Goal: Book appointment/travel/reservation

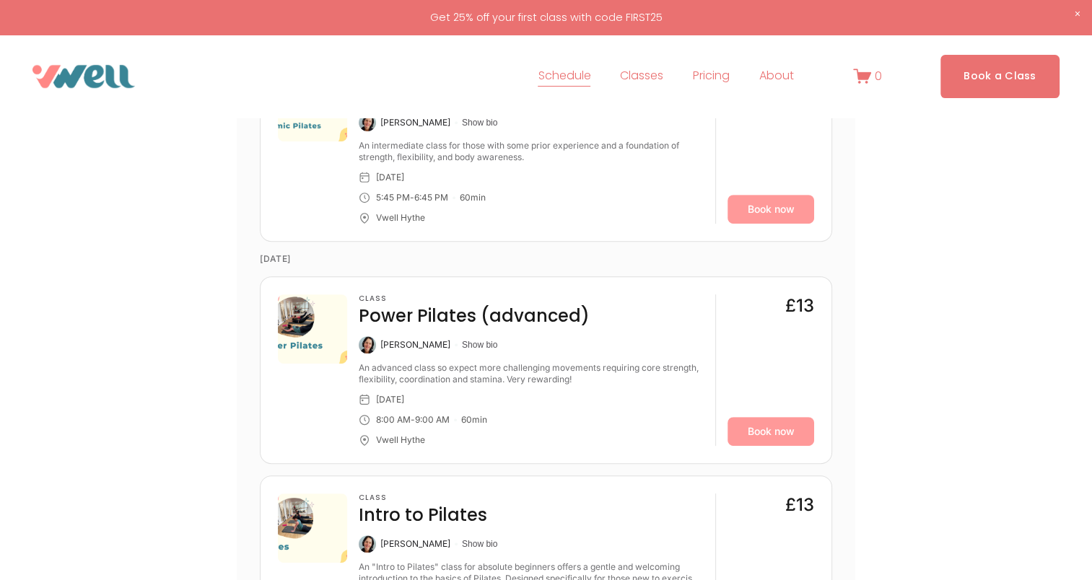
scroll to position [607, 0]
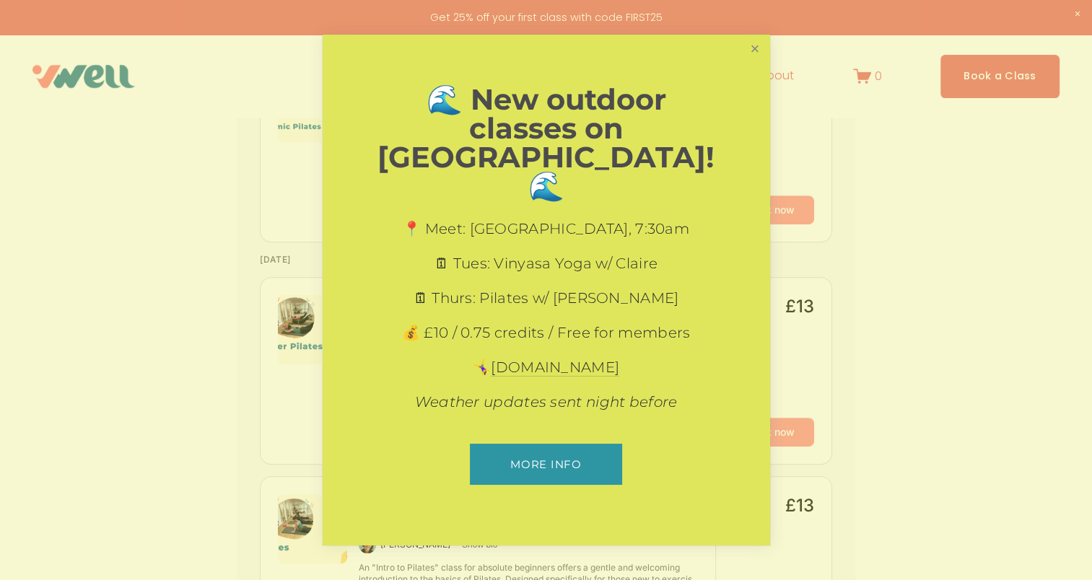
click at [756, 62] on link "Close" at bounding box center [754, 49] width 25 height 25
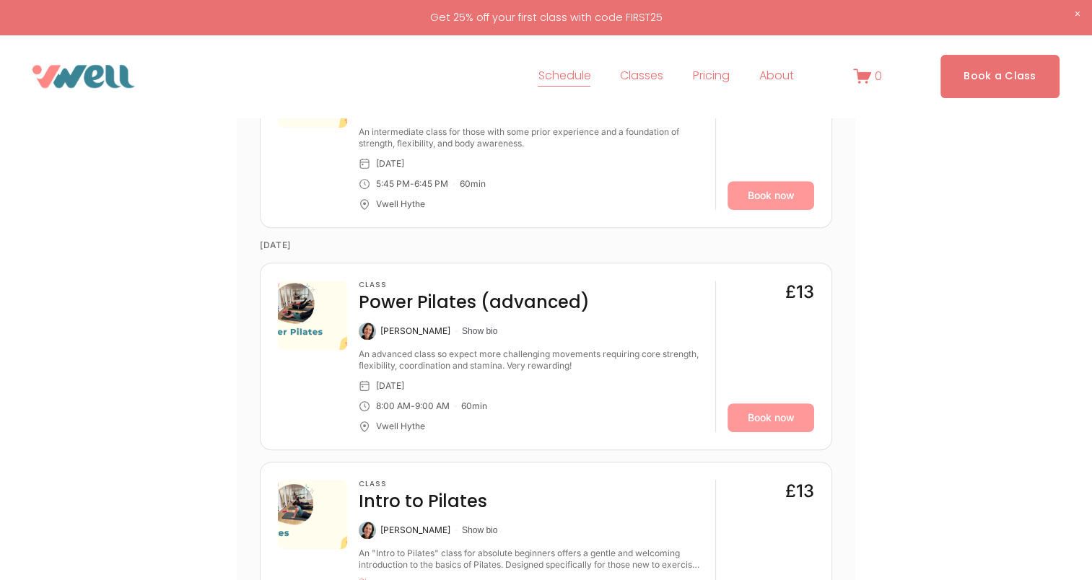
scroll to position [390, 0]
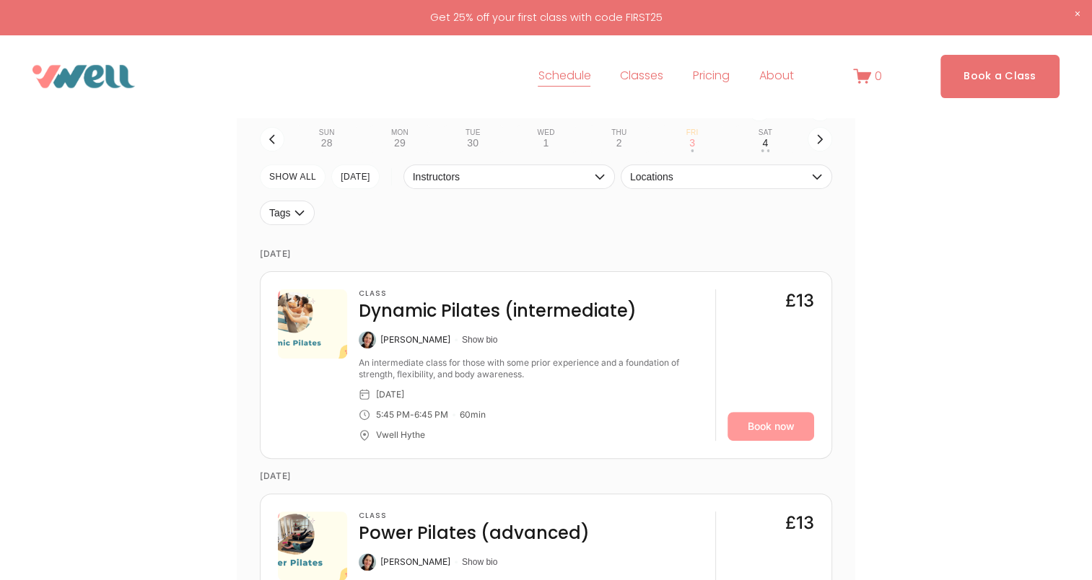
click at [621, 75] on span "Classes" at bounding box center [641, 76] width 43 height 21
click at [0, 0] on span "Yoga" at bounding box center [0, 0] width 0 height 0
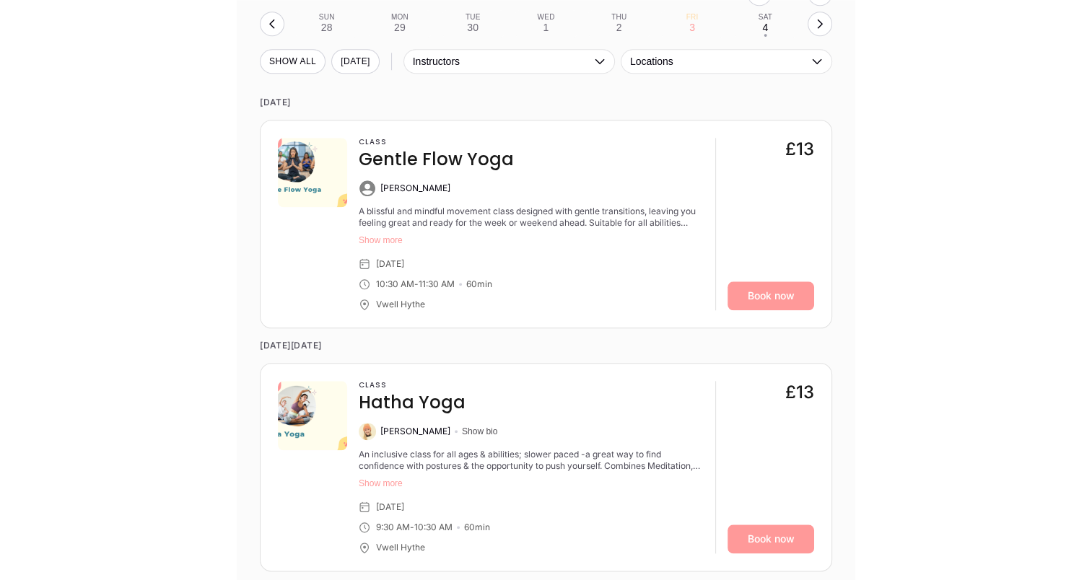
scroll to position [1299, 0]
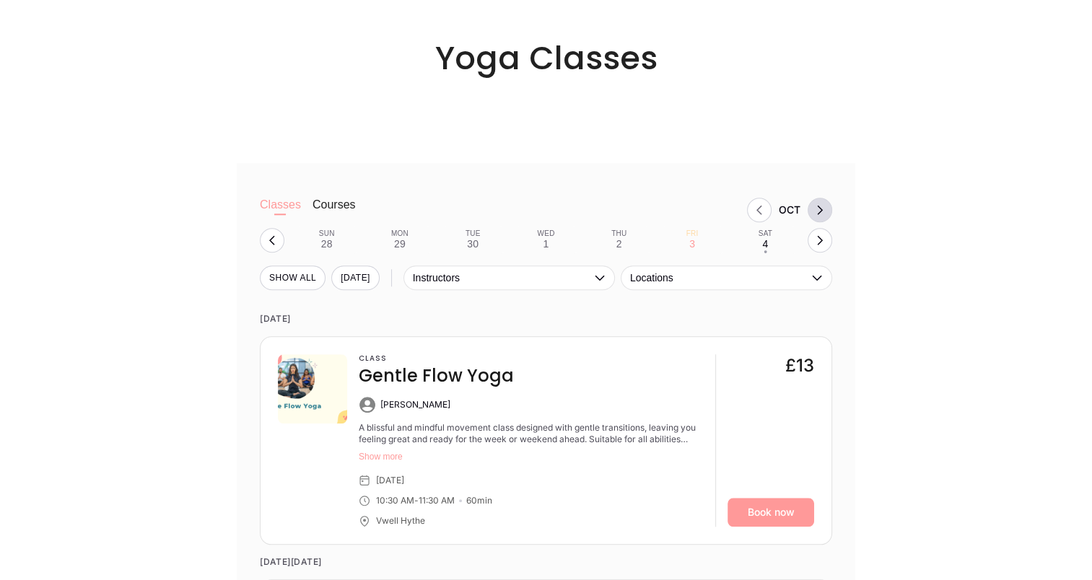
click at [824, 206] on button "Next month, Nov" at bounding box center [820, 210] width 25 height 25
click at [773, 245] on button "Sat 1 •" at bounding box center [765, 240] width 61 height 27
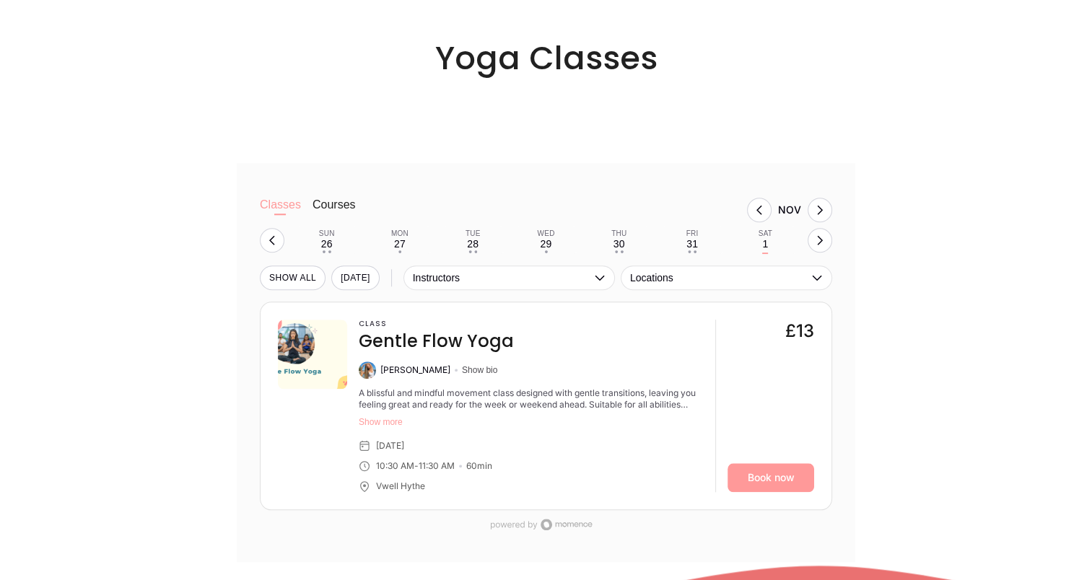
click at [805, 244] on nav "Sun 26 • • Mon 27 • Tue 28 • • Wed 29 • Thu 30 • • Fri 31 • • Sat 1" at bounding box center [545, 240] width 523 height 27
click at [818, 244] on icon "button" at bounding box center [820, 241] width 12 height 12
click at [768, 244] on div "8" at bounding box center [765, 244] width 6 height 12
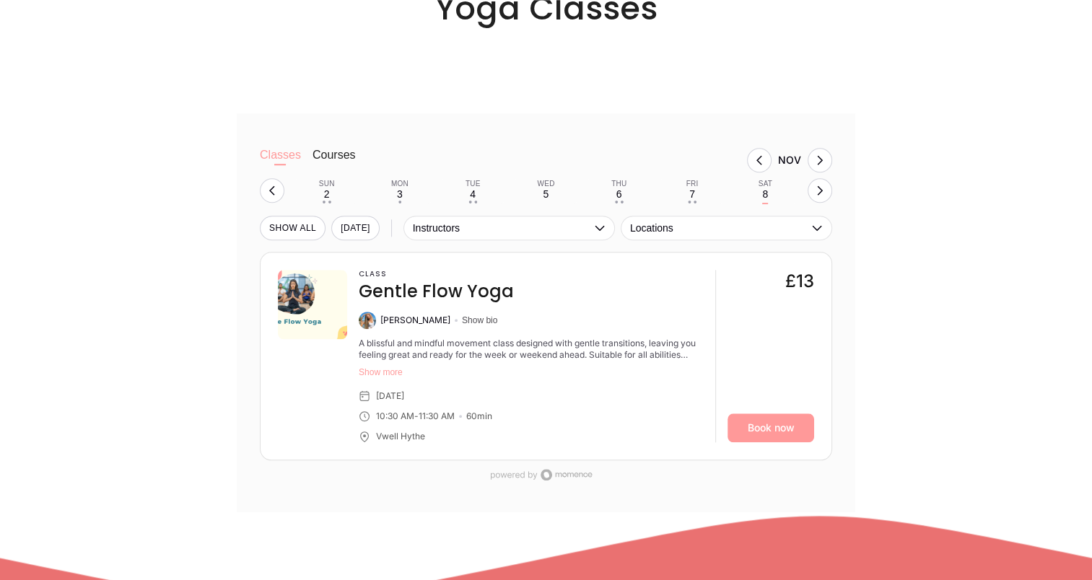
scroll to position [1371, 0]
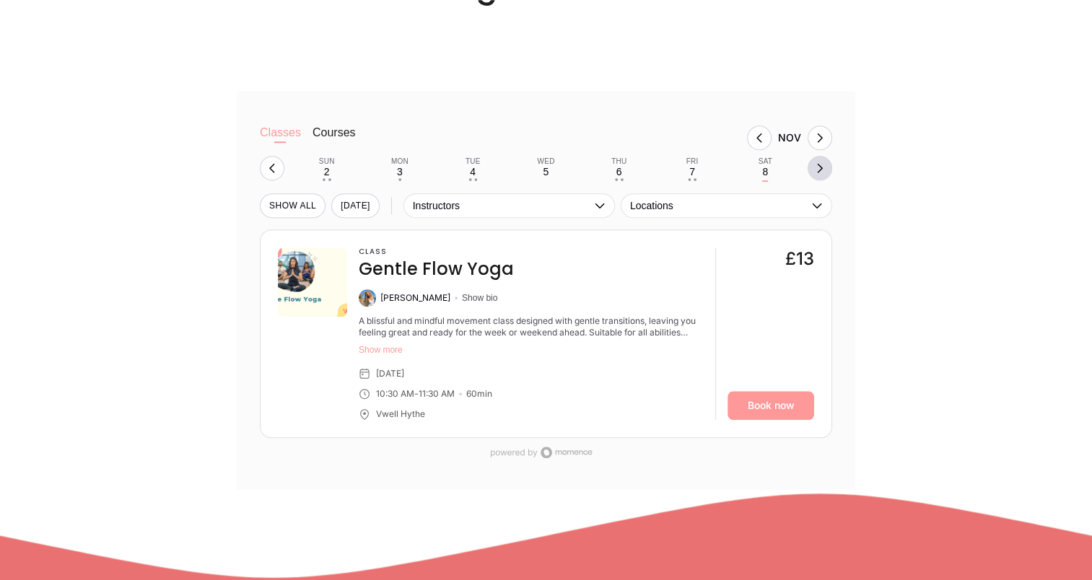
click at [816, 172] on icon "button" at bounding box center [820, 168] width 12 height 12
click at [325, 178] on div "9" at bounding box center [327, 172] width 6 height 12
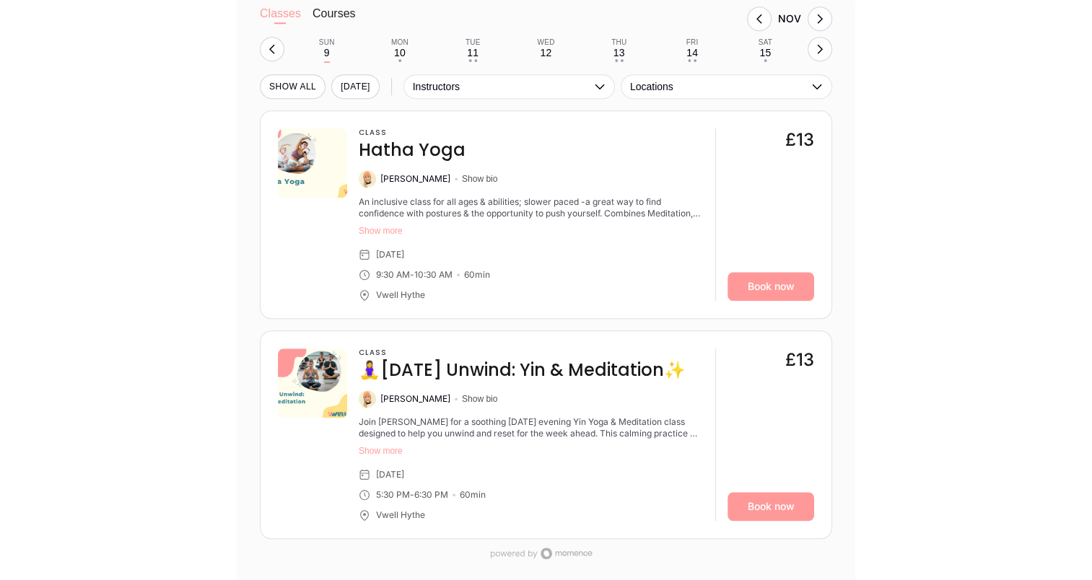
scroll to position [1516, 0]
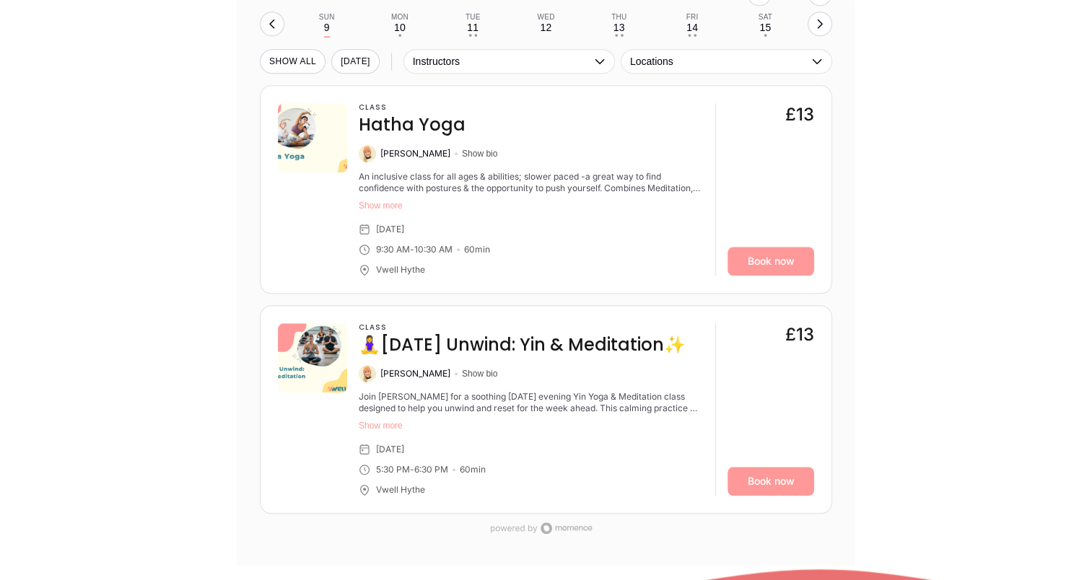
drag, startPoint x: 271, startPoint y: 23, endPoint x: 291, endPoint y: 27, distance: 20.0
click at [271, 23] on icon "button" at bounding box center [272, 24] width 12 height 12
click at [772, 26] on button "Sat 8 •" at bounding box center [765, 23] width 61 height 27
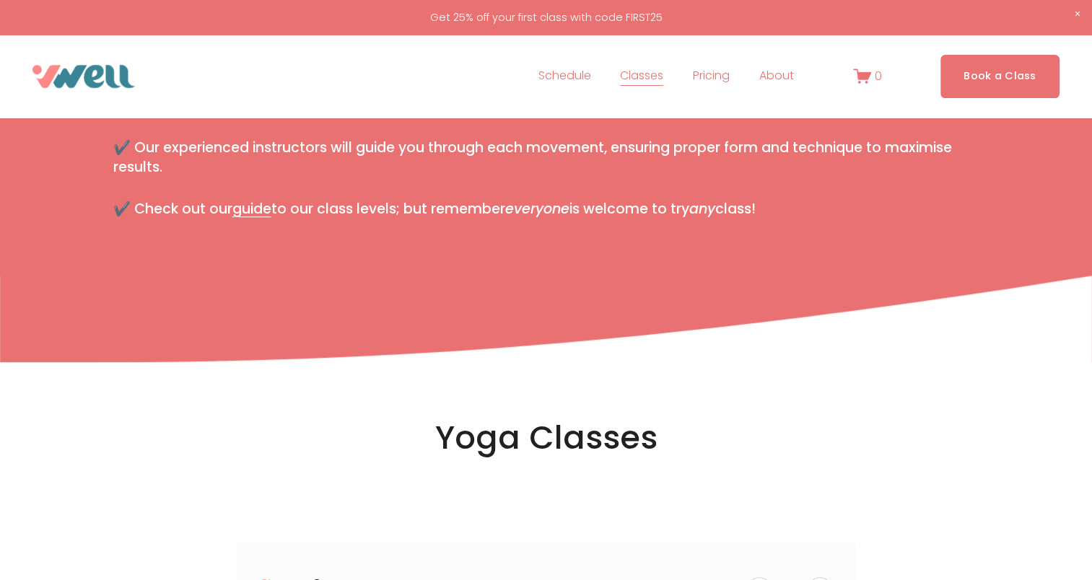
scroll to position [0, 0]
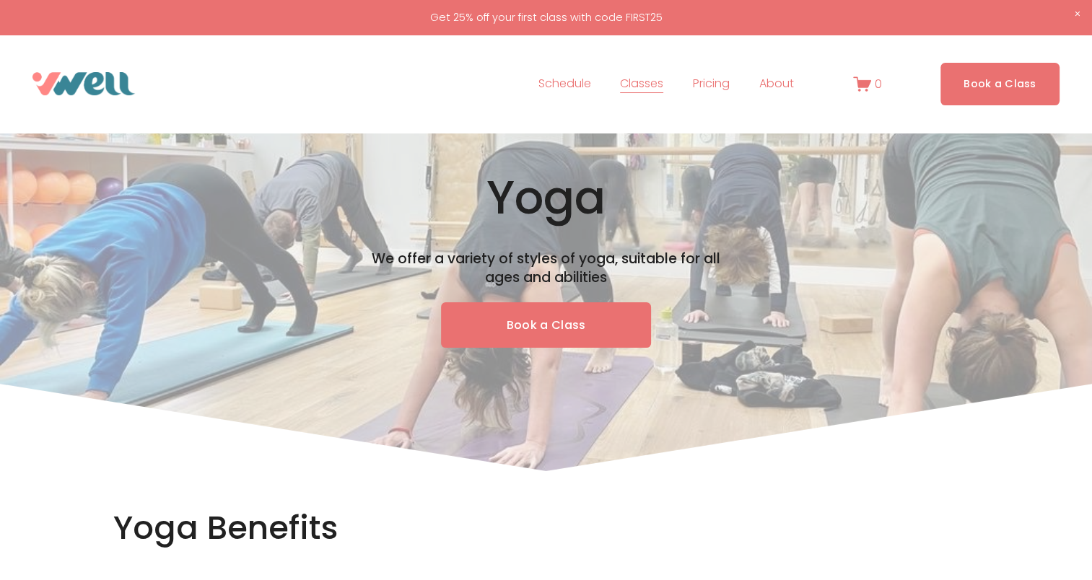
click at [787, 85] on span "About" at bounding box center [776, 84] width 35 height 21
click at [0, 0] on span "Our Team" at bounding box center [0, 0] width 0 height 0
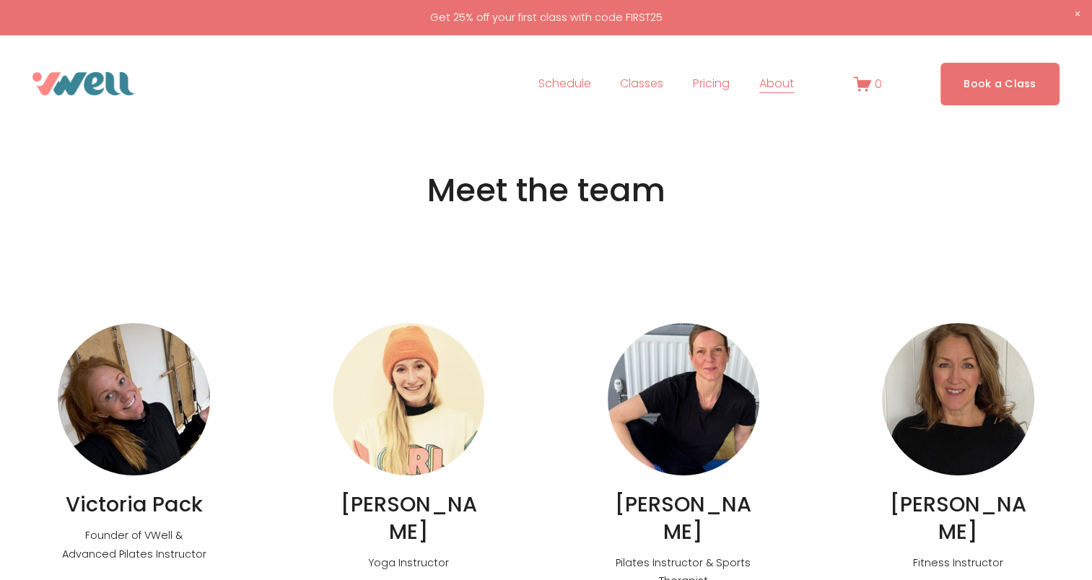
click at [0, 0] on span "The Studio" at bounding box center [0, 0] width 0 height 0
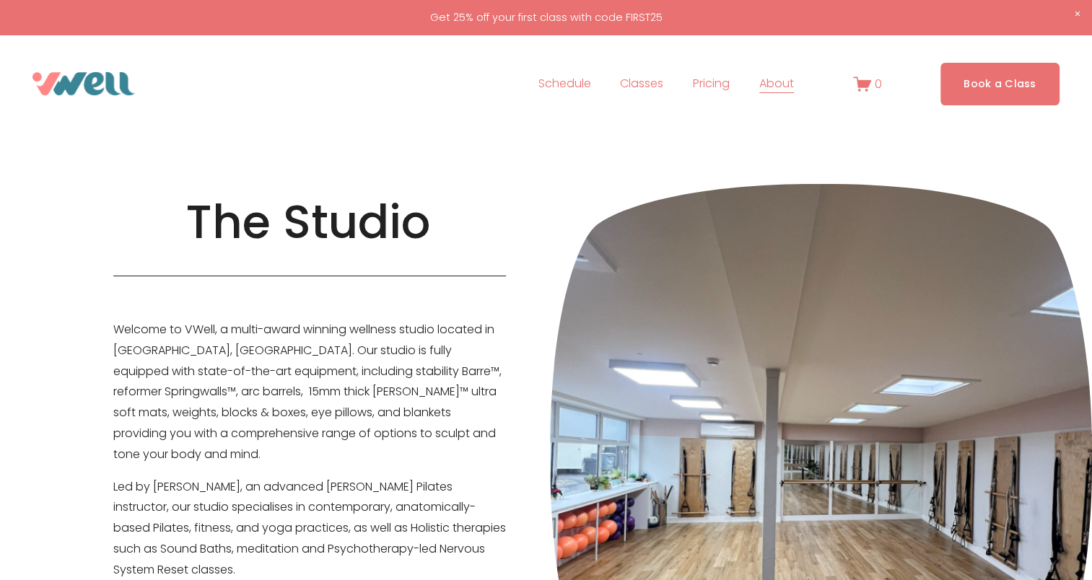
click at [0, 0] on span "FAQs" at bounding box center [0, 0] width 0 height 0
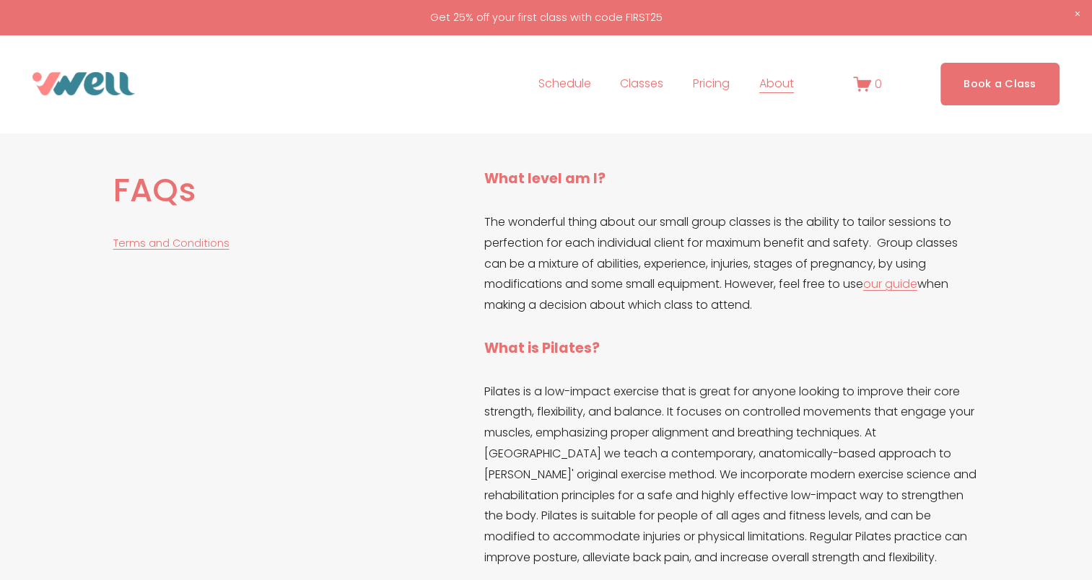
click at [567, 84] on link "Schedule" at bounding box center [564, 83] width 53 height 23
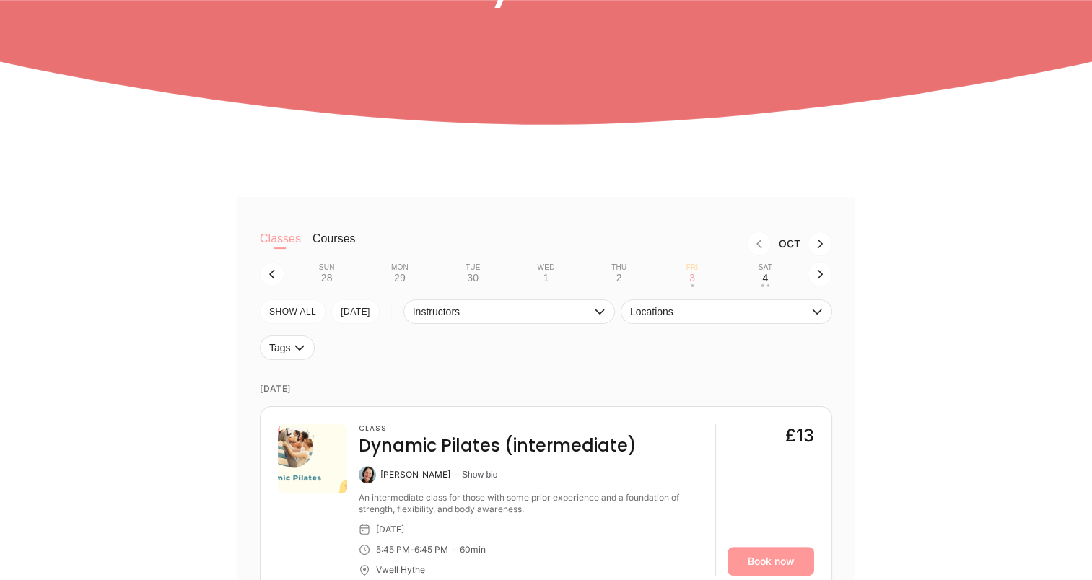
scroll to position [289, 0]
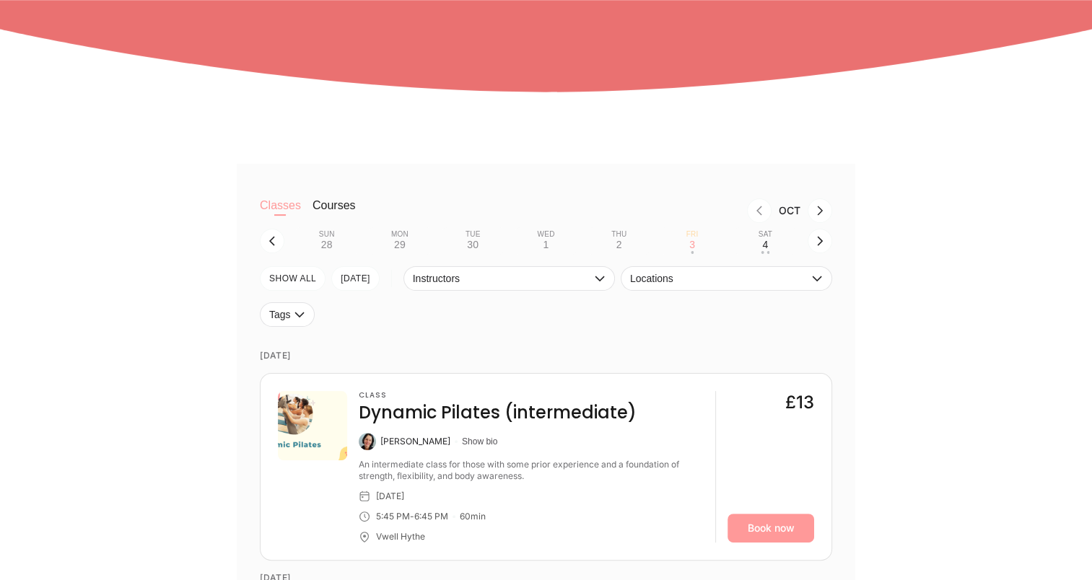
click at [342, 205] on button "Courses" at bounding box center [334, 212] width 43 height 29
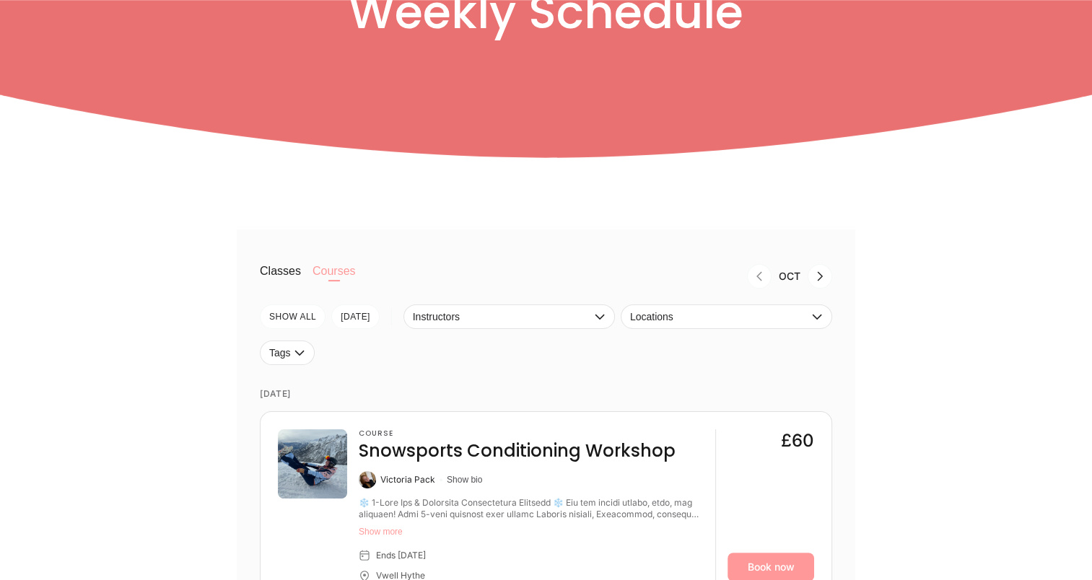
scroll to position [217, 0]
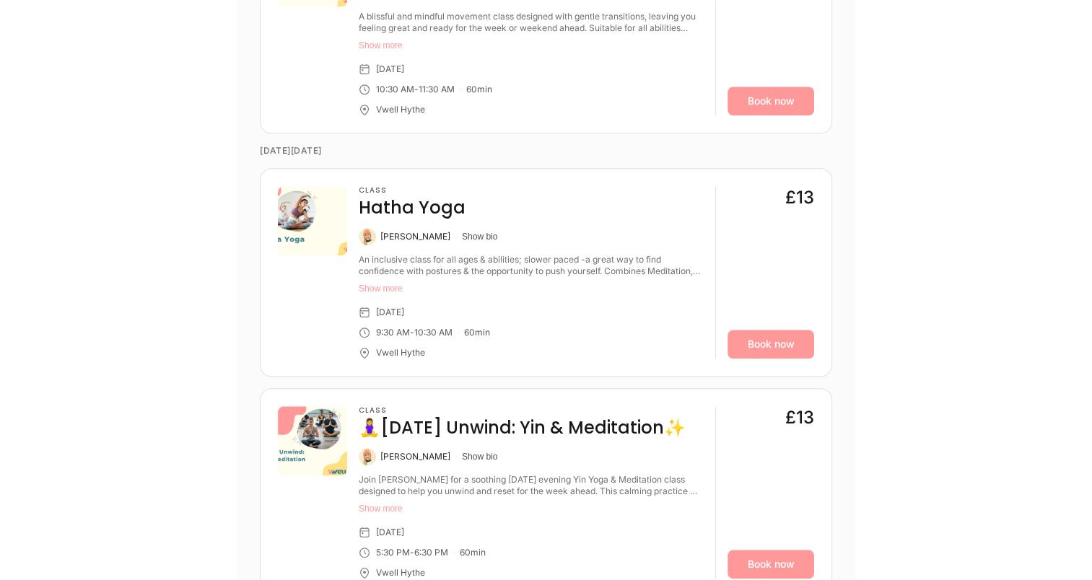
scroll to position [1386, 0]
